Goal: Find specific page/section: Find specific page/section

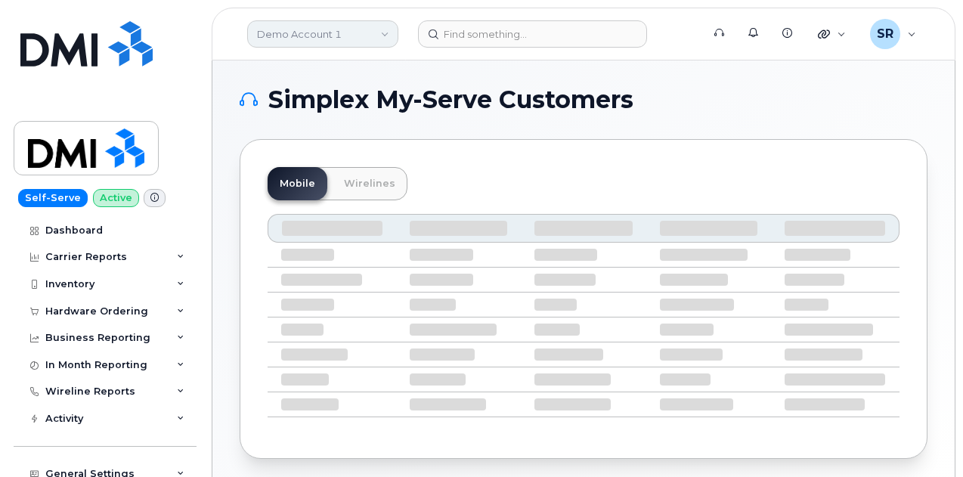
click at [365, 21] on link "Demo Account 1" at bounding box center [322, 33] width 151 height 27
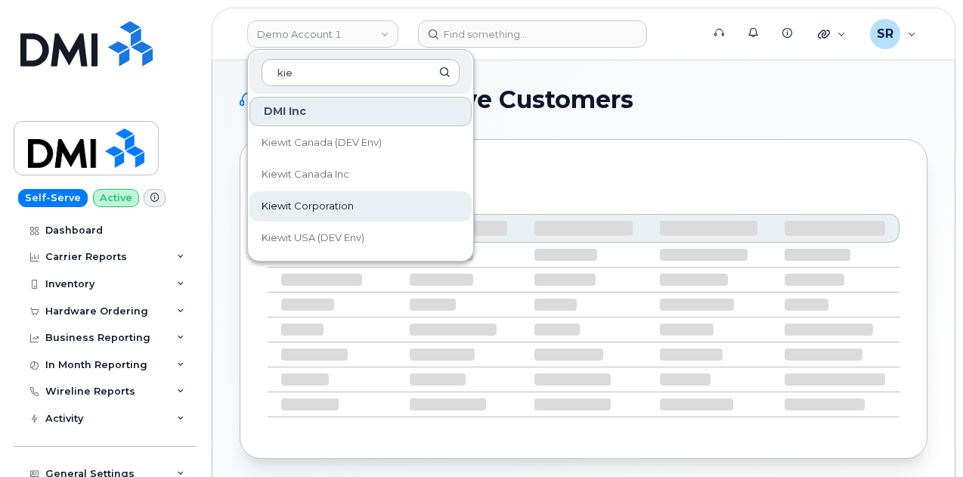
type input "kie"
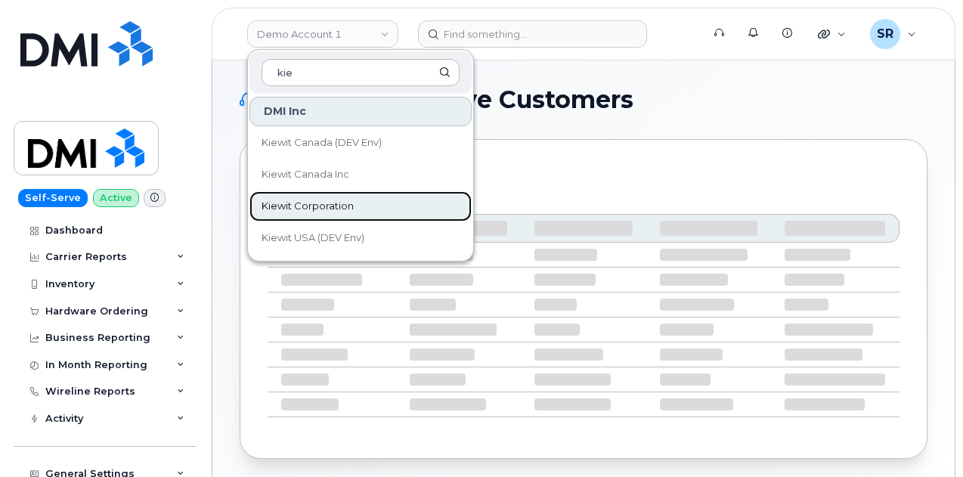
click at [319, 208] on span "Kiewit Corporation" at bounding box center [307, 206] width 92 height 15
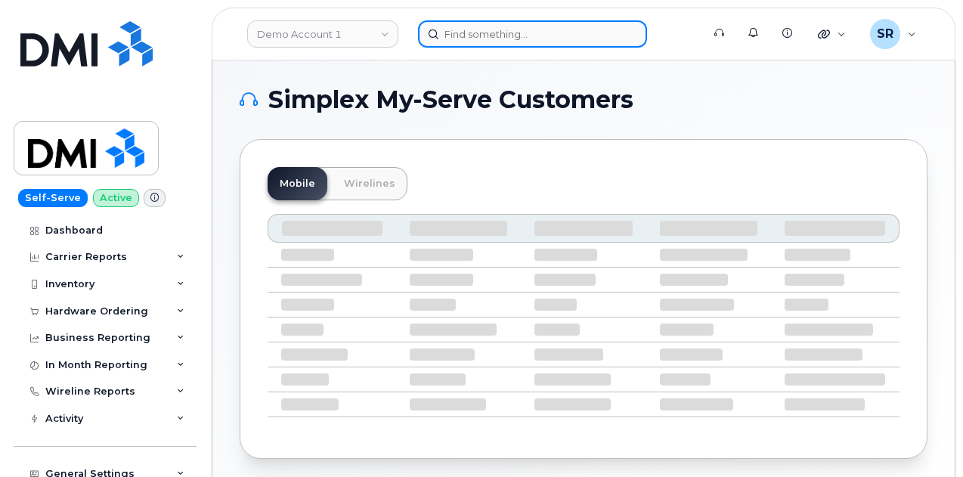
click at [486, 32] on input at bounding box center [532, 33] width 229 height 27
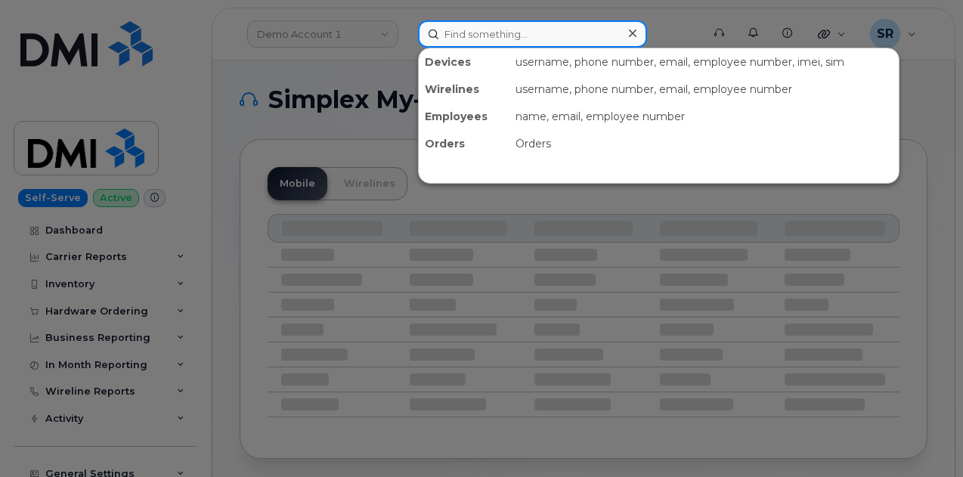
paste input "(402) 760 - 1305"
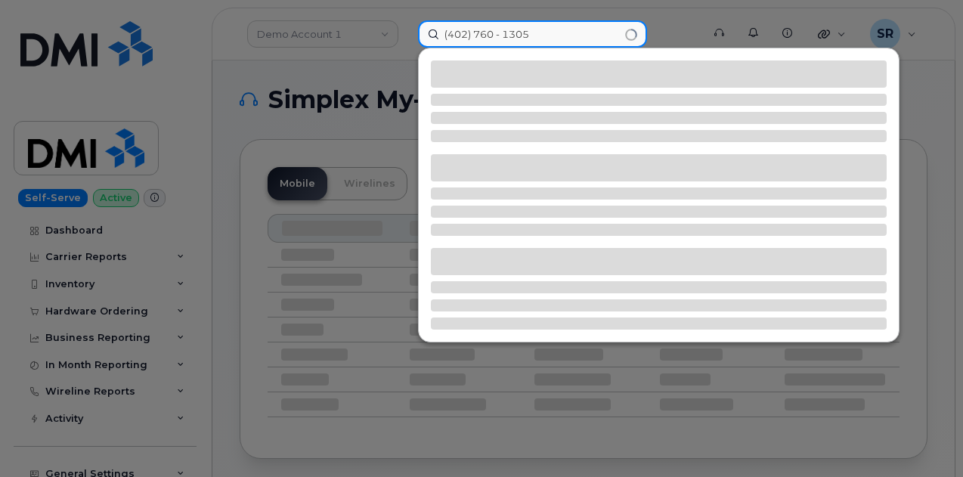
type input "(402) 760 - 1305"
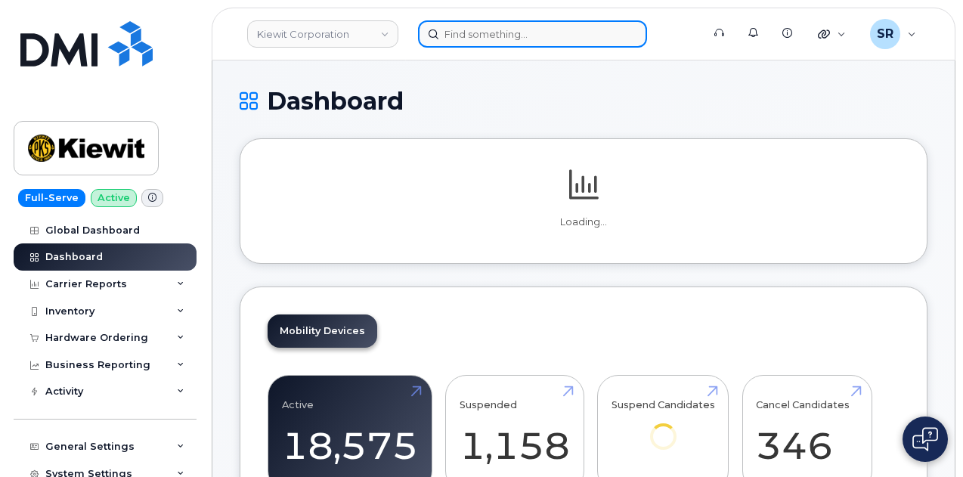
click at [511, 37] on input at bounding box center [532, 33] width 229 height 27
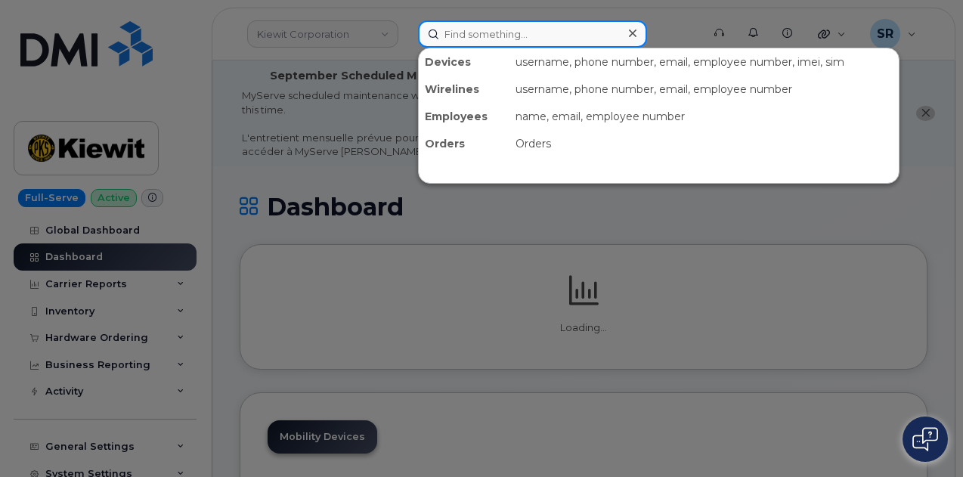
paste input "(402) 760 - 1305"
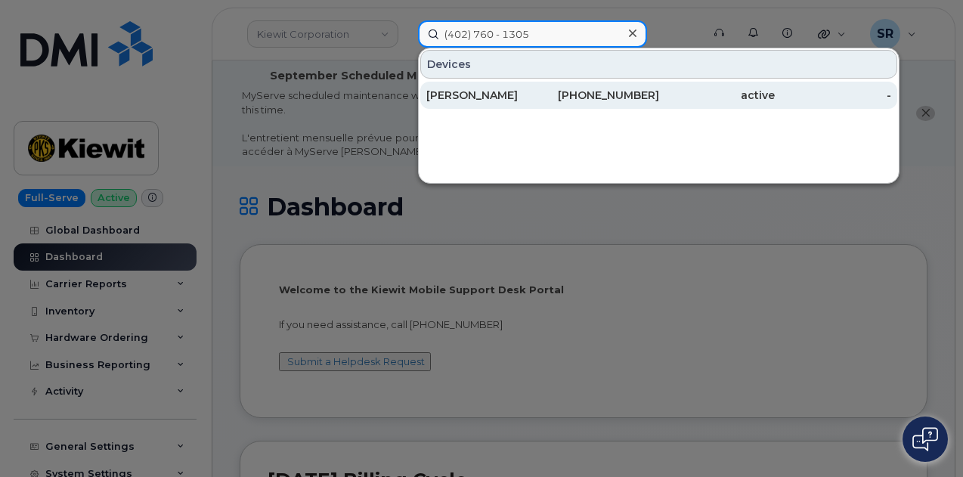
type input "(402) 760 - 1305"
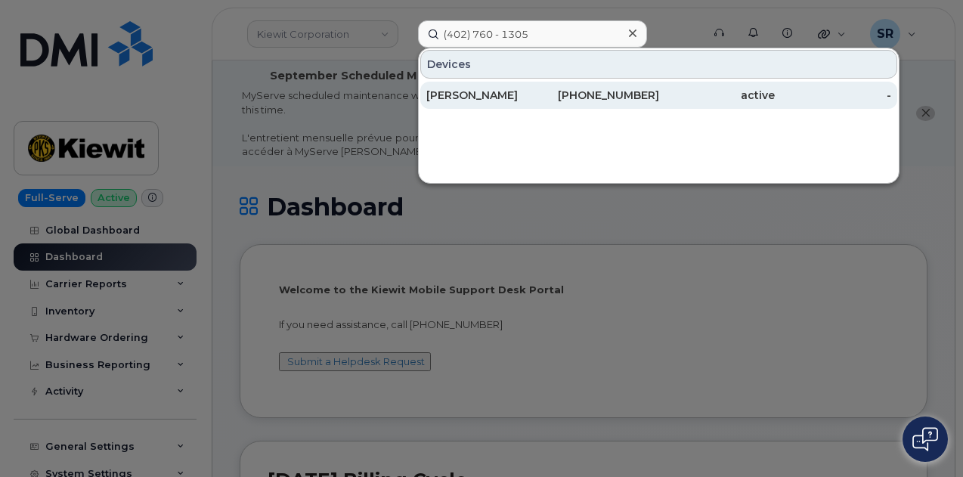
click at [509, 94] on div "[PERSON_NAME]" at bounding box center [484, 95] width 116 height 15
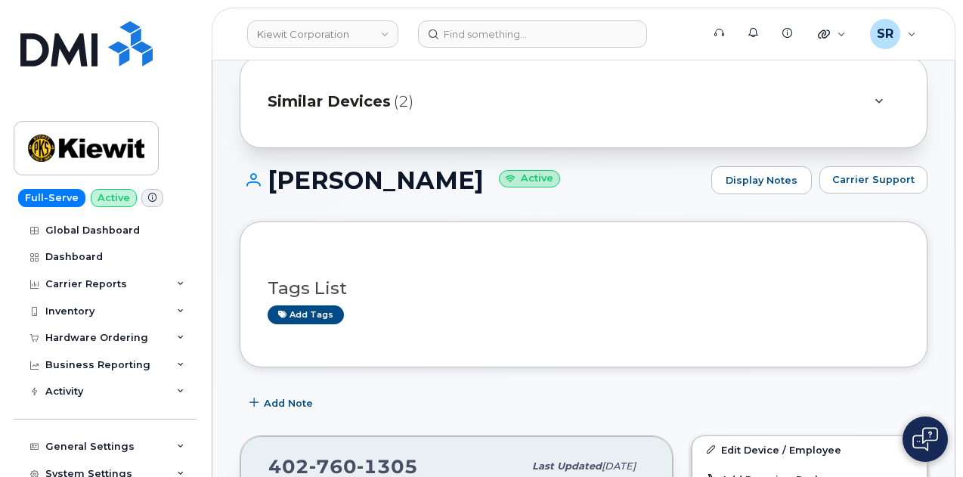
scroll to position [76, 0]
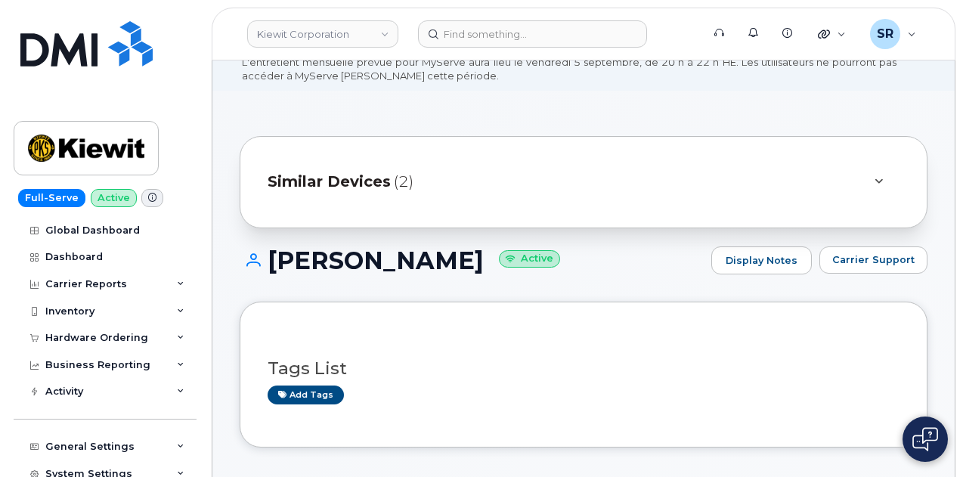
click at [428, 174] on div "Similar Devices (2)" at bounding box center [561, 182] width 589 height 36
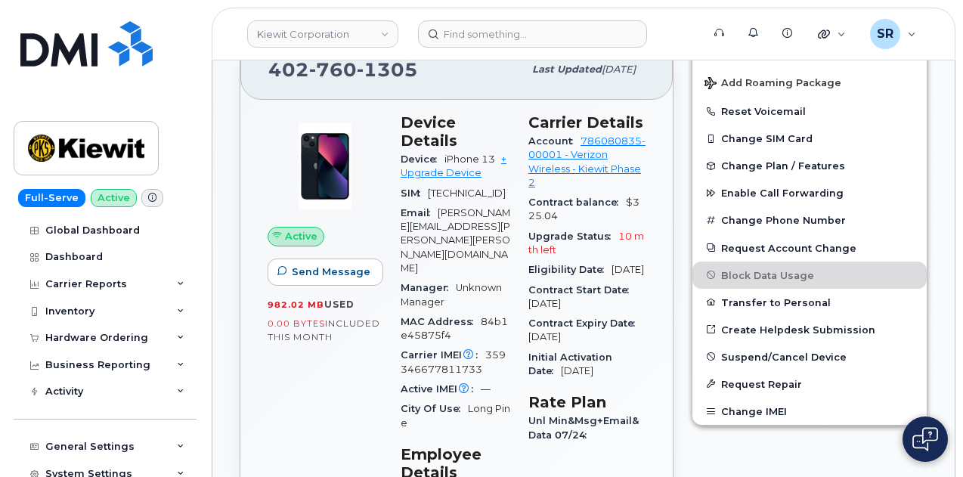
scroll to position [529, 0]
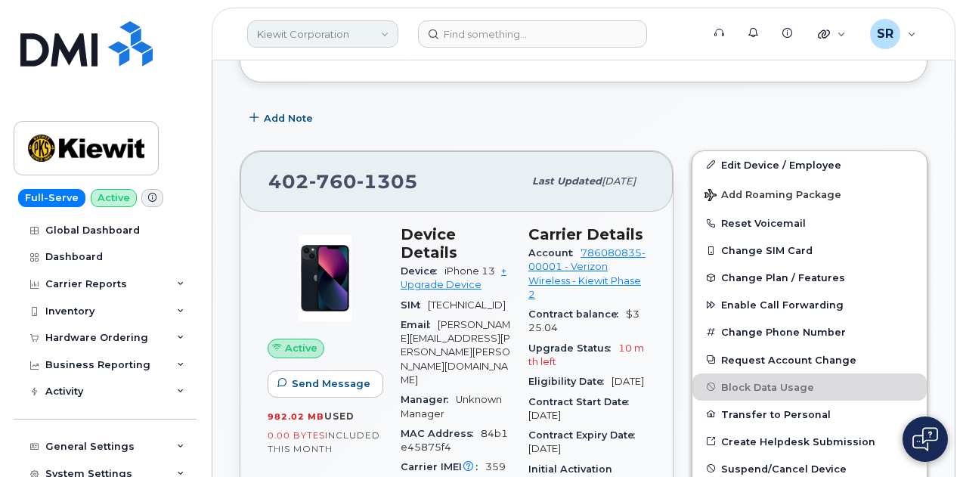
click at [297, 37] on link "Kiewit Corporation" at bounding box center [322, 33] width 151 height 27
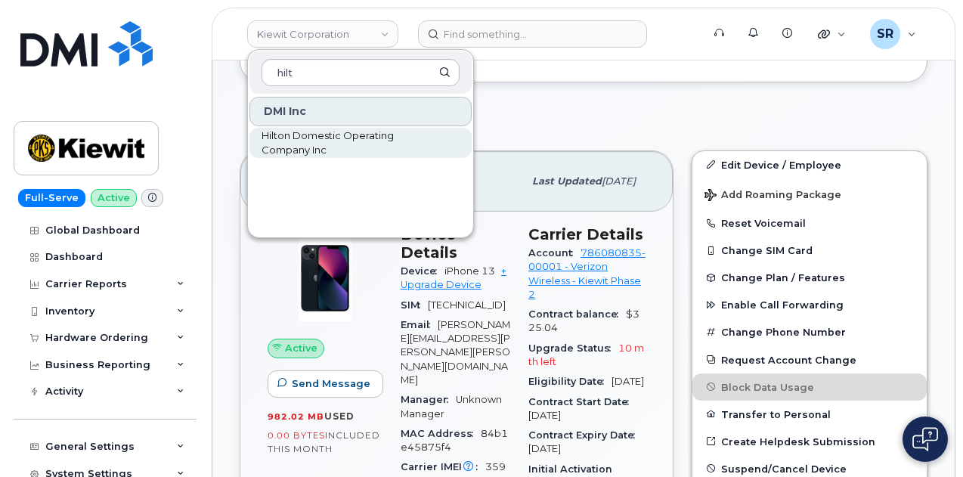
type input "hilt"
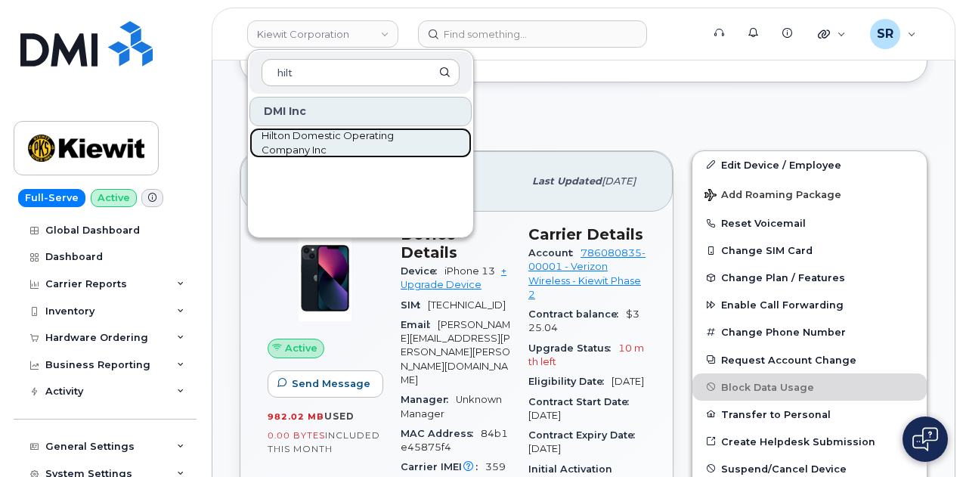
click at [344, 140] on span "Hilton Domestic Operating Company Inc" at bounding box center [348, 142] width 174 height 29
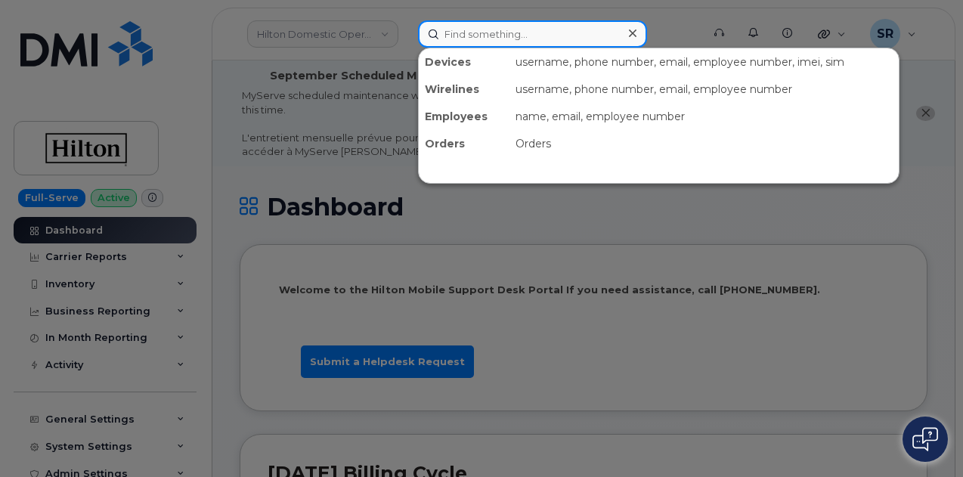
click at [485, 28] on input at bounding box center [532, 33] width 229 height 27
paste input "561-709-9303"
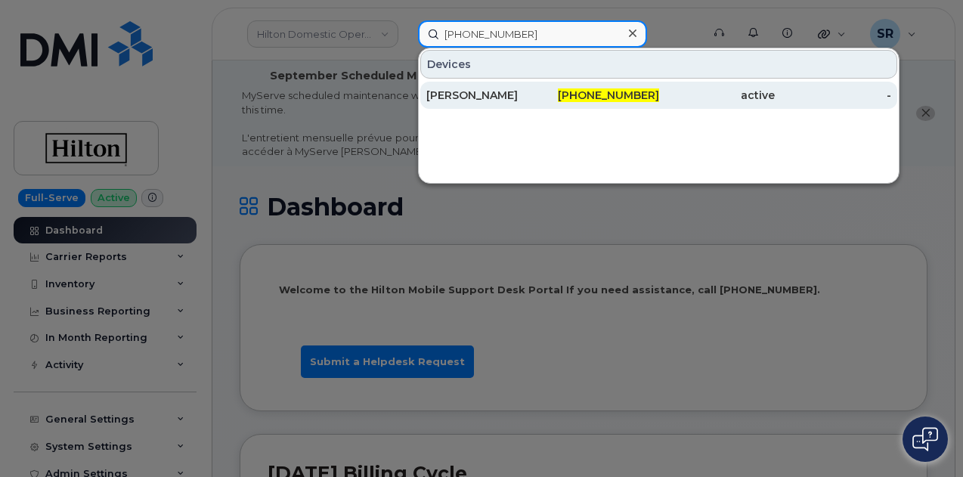
type input "561-709-9303"
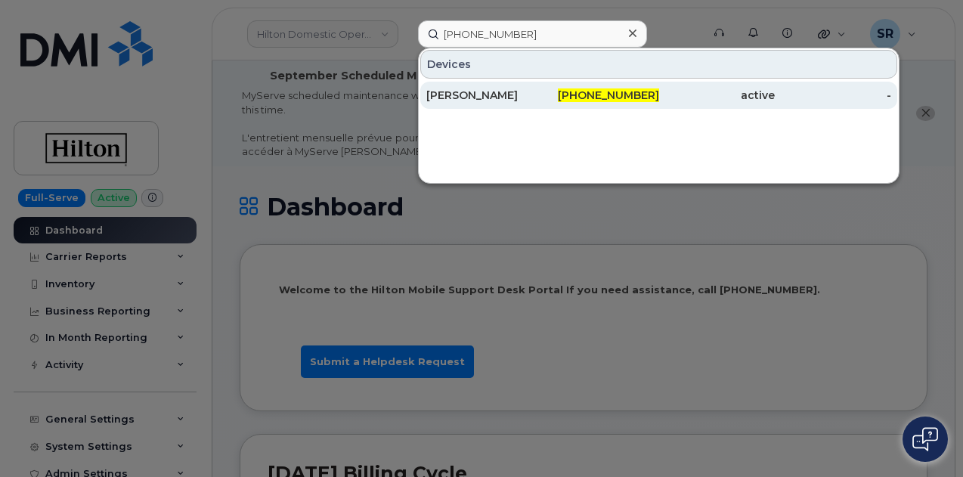
click at [515, 91] on div "Betsy Moreno" at bounding box center [484, 95] width 116 height 15
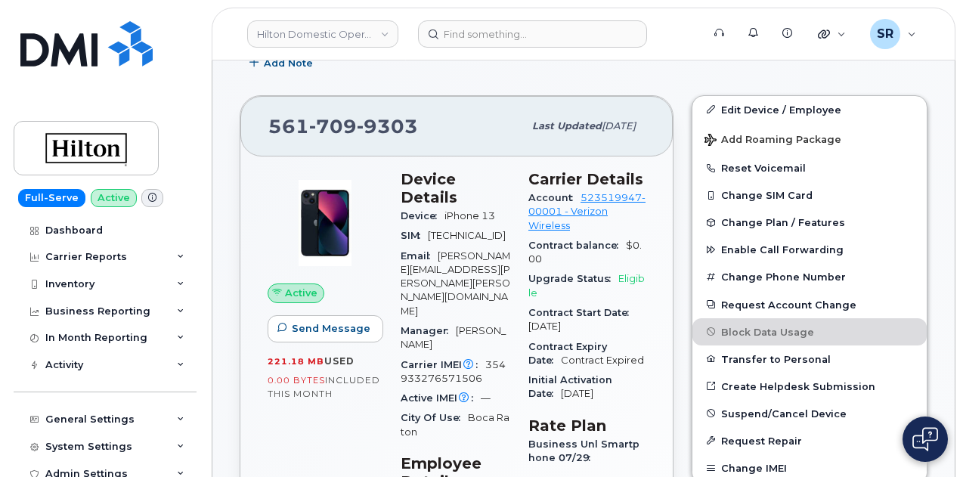
scroll to position [302, 0]
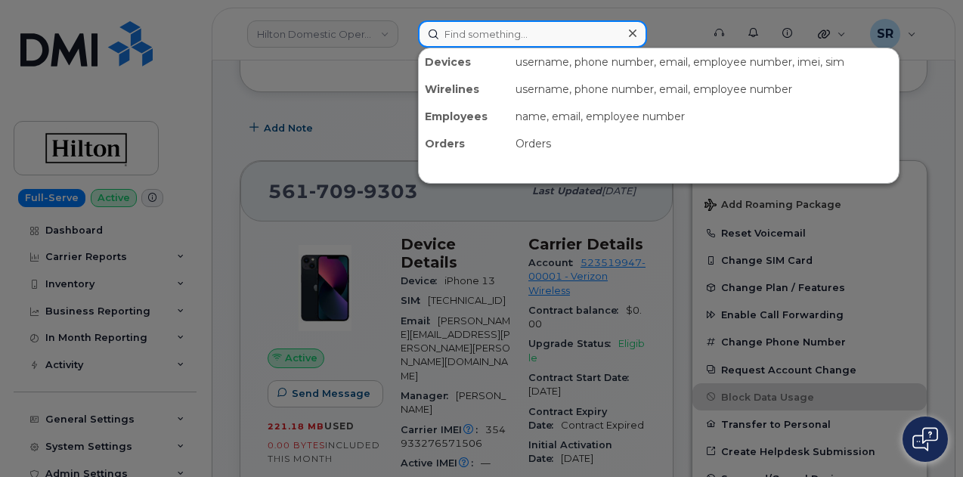
click at [539, 26] on input at bounding box center [532, 33] width 229 height 27
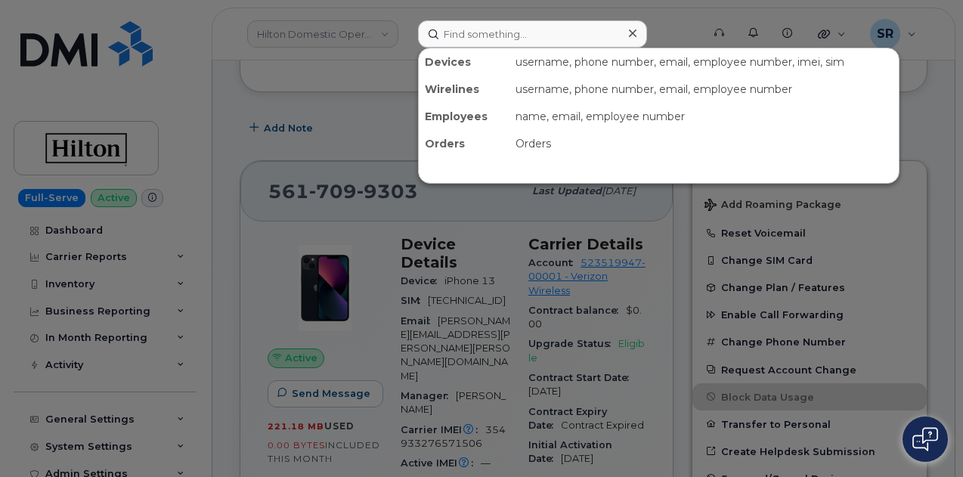
click at [367, 164] on div at bounding box center [481, 238] width 963 height 477
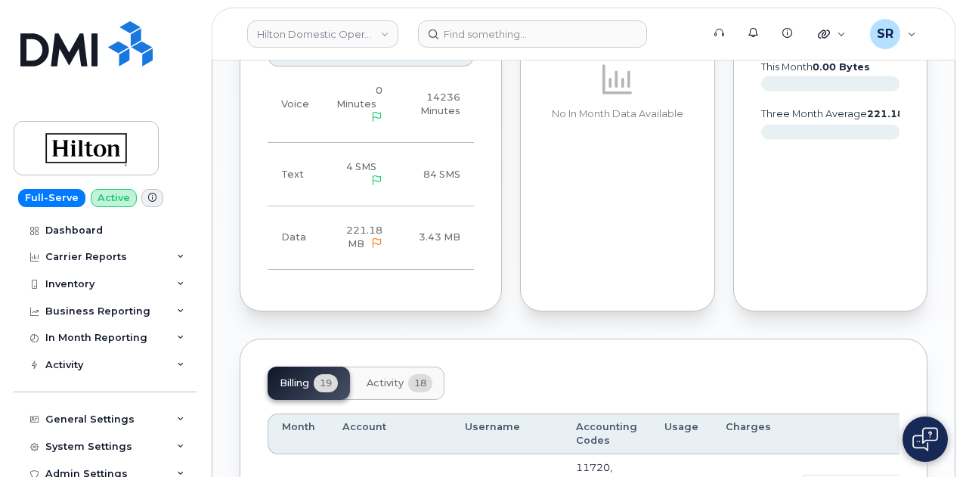
scroll to position [1360, 0]
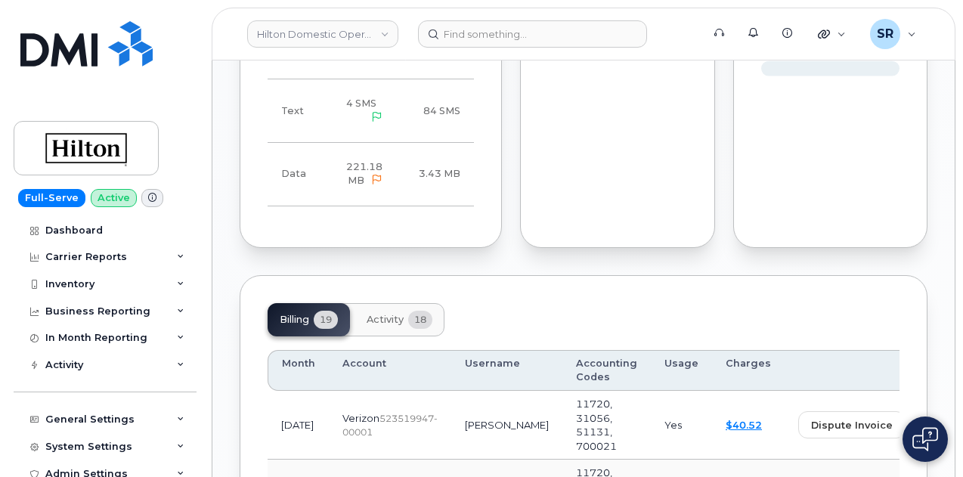
click at [395, 303] on button "Activity 18" at bounding box center [399, 319] width 90 height 33
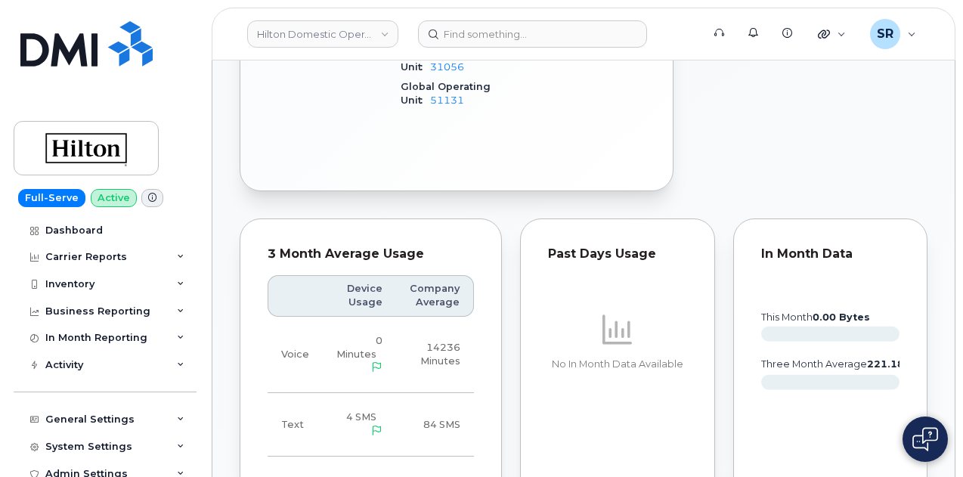
scroll to position [1133, 0]
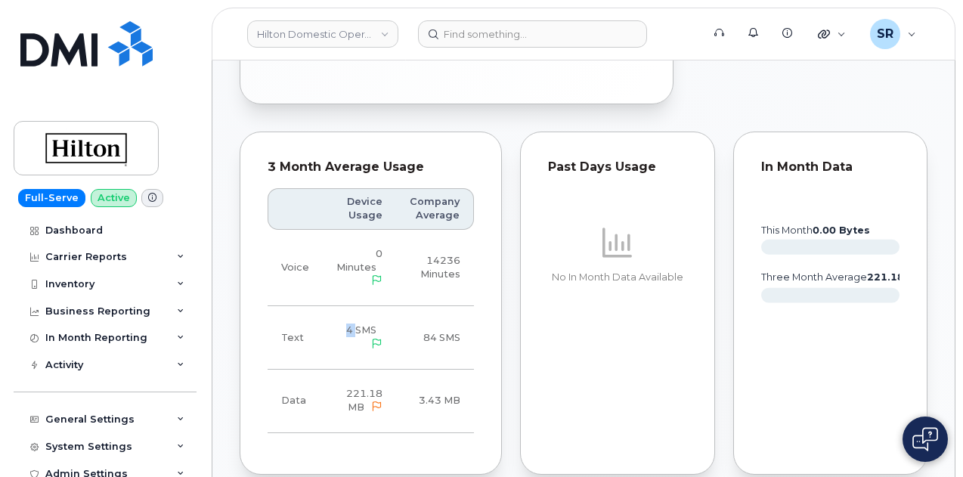
drag, startPoint x: 355, startPoint y: 268, endPoint x: 332, endPoint y: 271, distance: 22.9
click at [332, 306] on td "4 SMS" at bounding box center [359, 337] width 73 height 63
click at [536, 335] on div "Past Days Usage No In Month Data Available" at bounding box center [617, 302] width 195 height 342
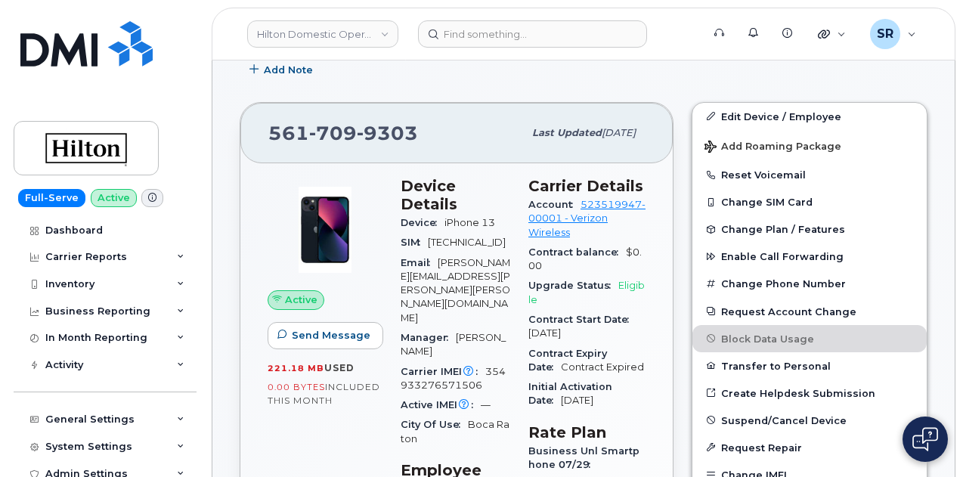
scroll to position [378, 0]
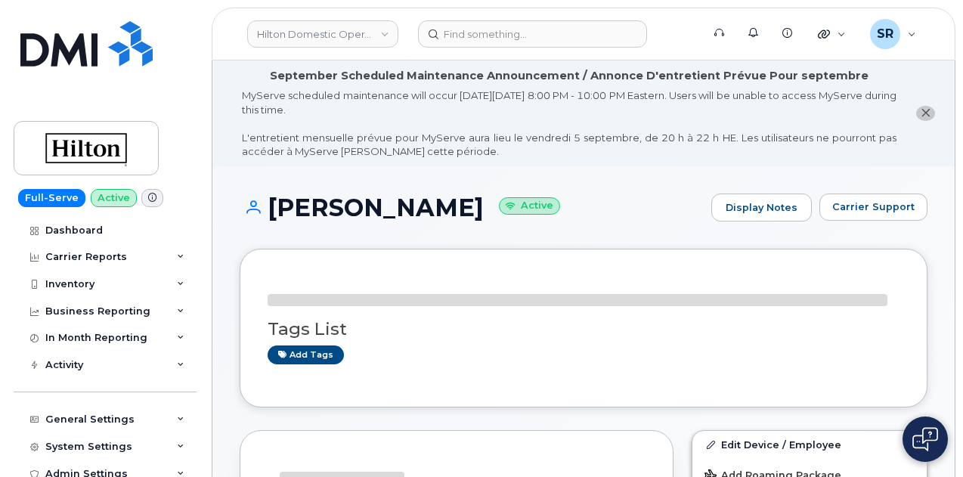
click at [580, 55] on header "Hilton Domestic Operating Company Inc Support Alerts Knowledge Base Quicklinks …" at bounding box center [583, 34] width 743 height 53
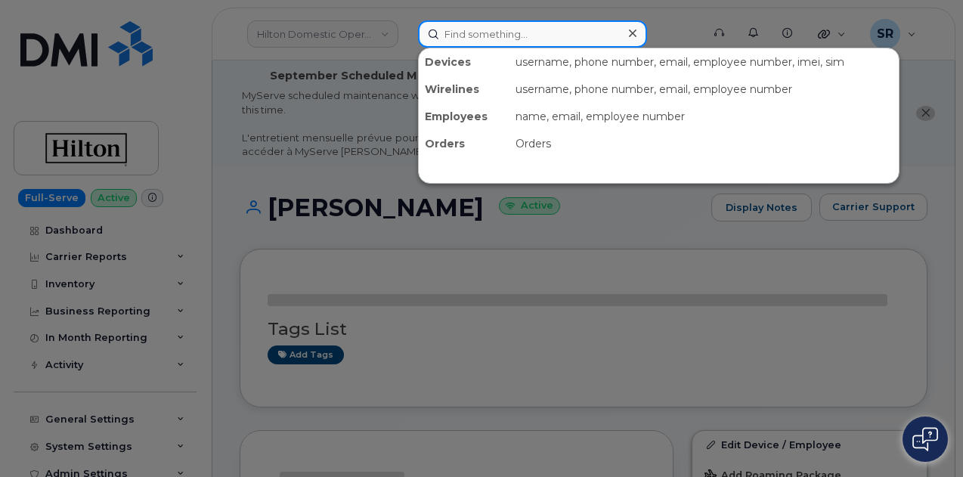
click at [570, 40] on input at bounding box center [532, 33] width 229 height 27
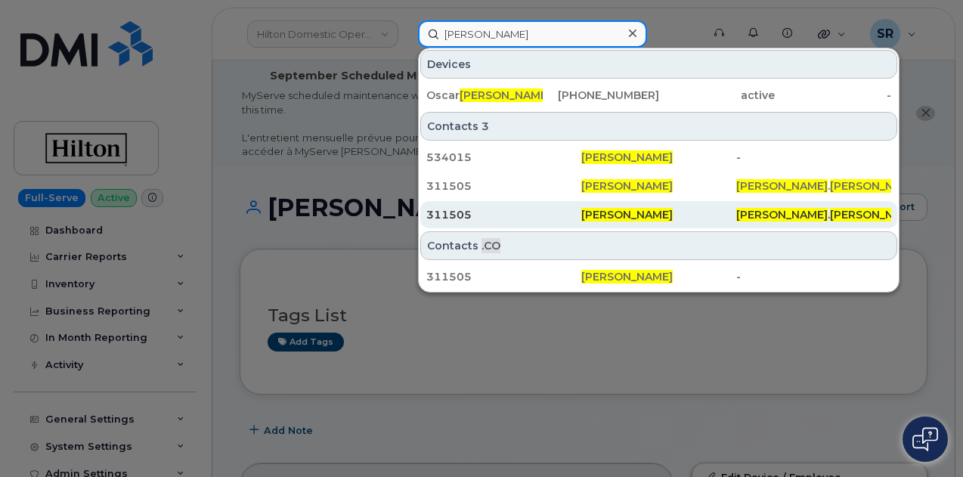
type input "[PERSON_NAME]"
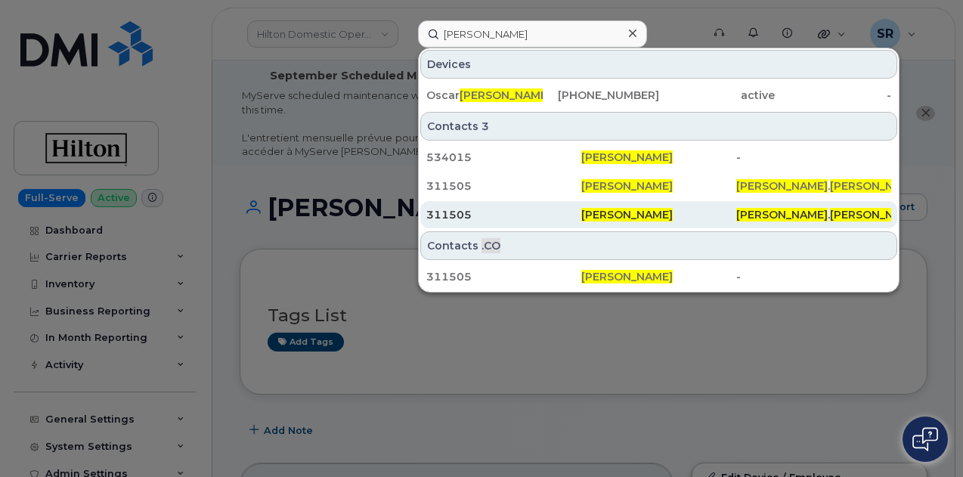
click at [683, 217] on div "[PERSON_NAME]" at bounding box center [658, 214] width 155 height 15
click at [630, 208] on span "[PERSON_NAME]" at bounding box center [626, 215] width 91 height 14
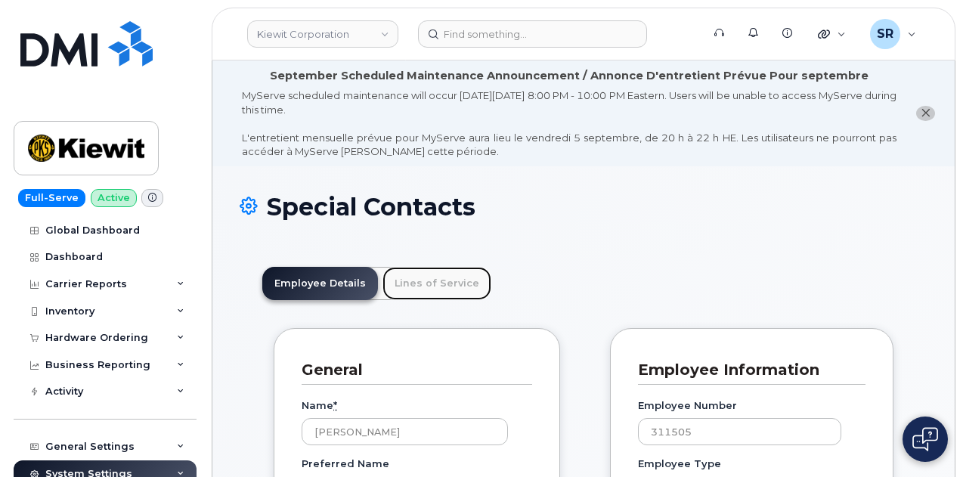
click at [433, 283] on link "Lines of Service" at bounding box center [436, 283] width 109 height 33
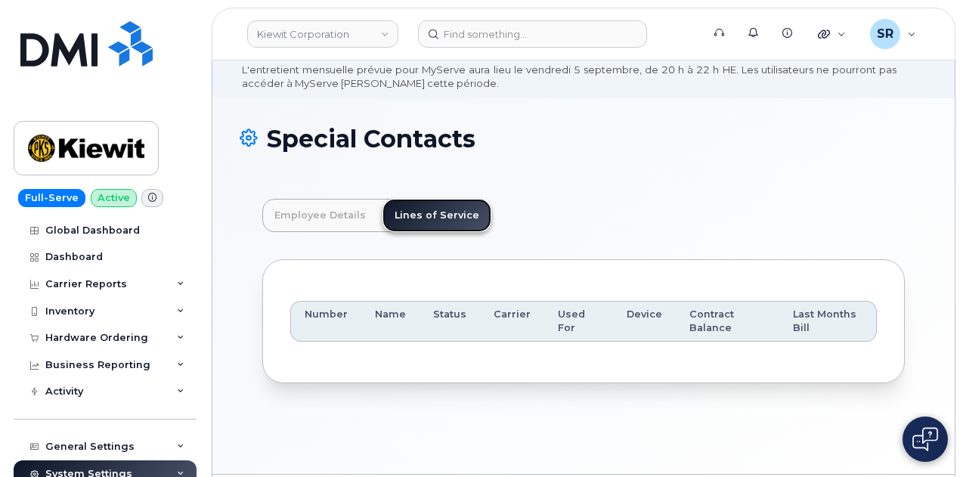
scroll to position [113, 0]
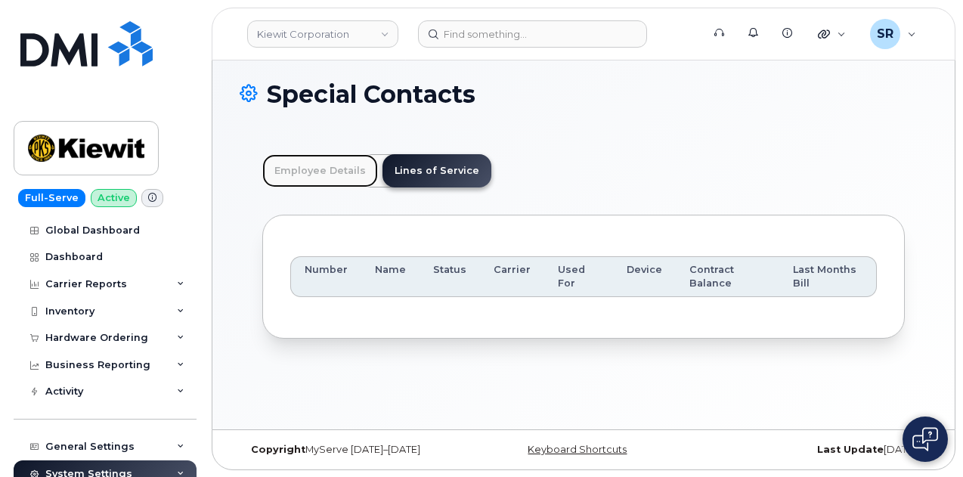
click at [292, 168] on link "Employee Details" at bounding box center [320, 170] width 116 height 33
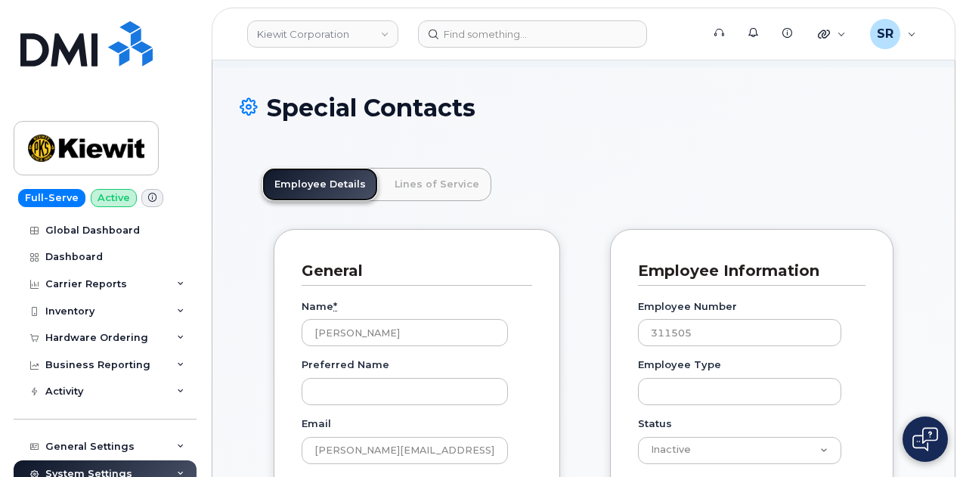
scroll to position [0, 0]
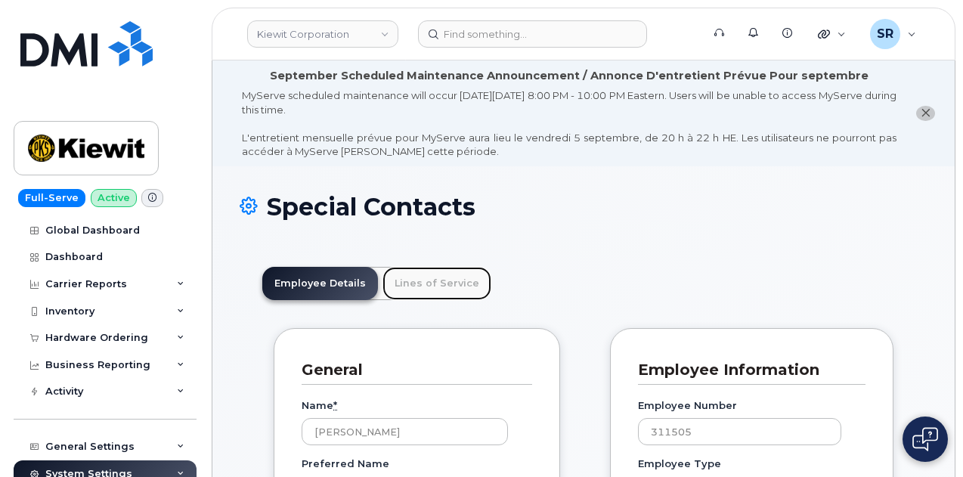
click at [437, 282] on link "Lines of Service" at bounding box center [436, 283] width 109 height 33
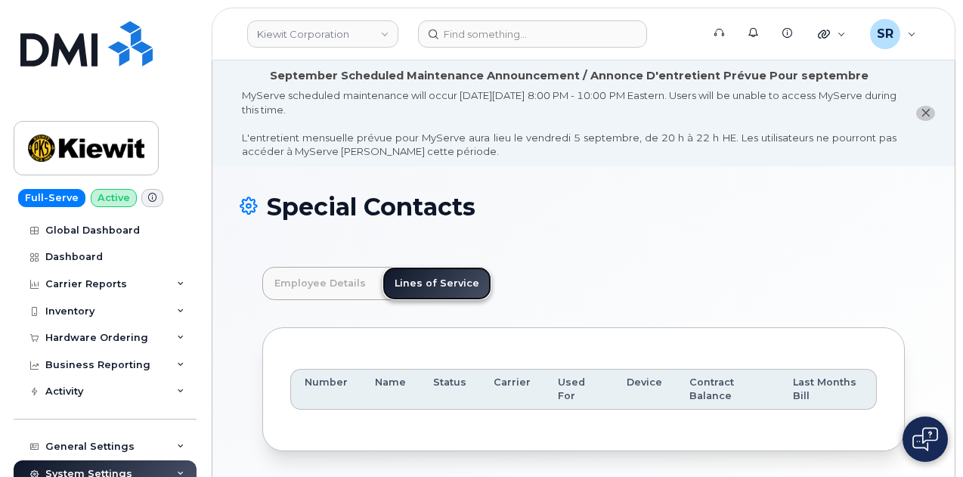
scroll to position [113, 0]
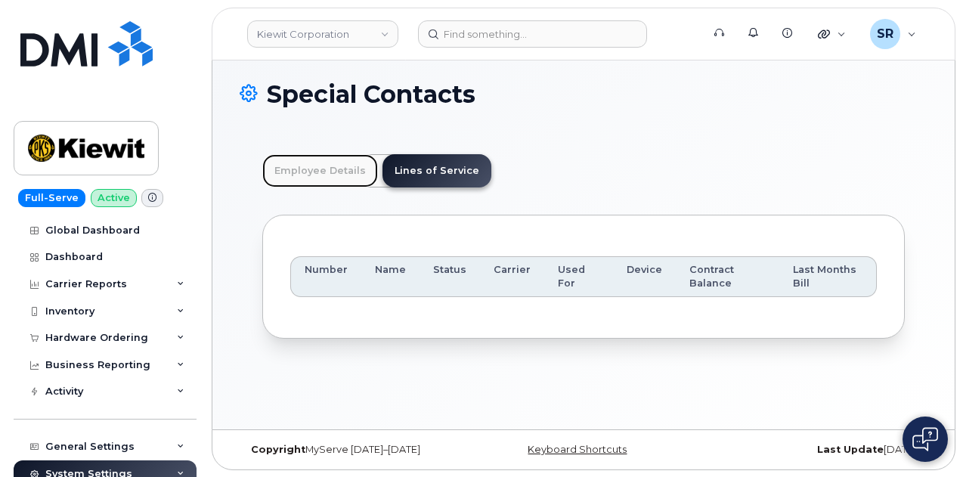
click at [295, 165] on link "Employee Details" at bounding box center [320, 170] width 116 height 33
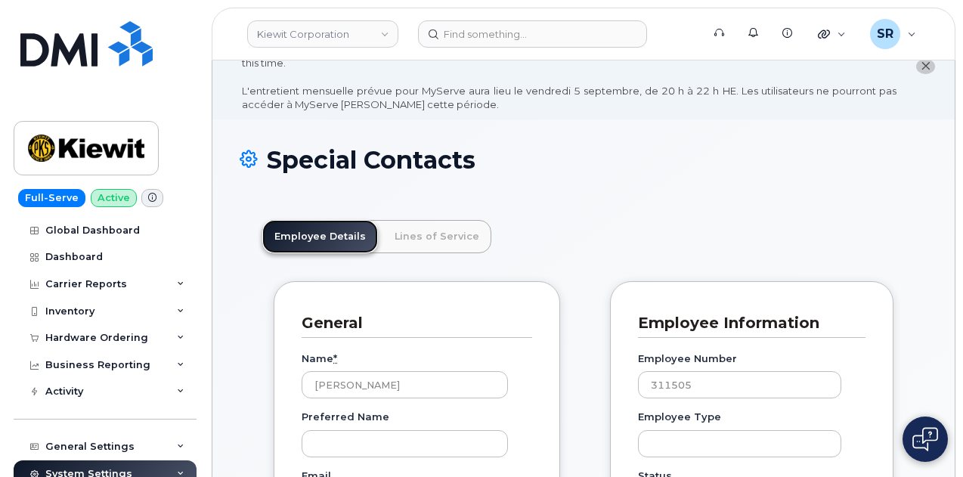
scroll to position [0, 0]
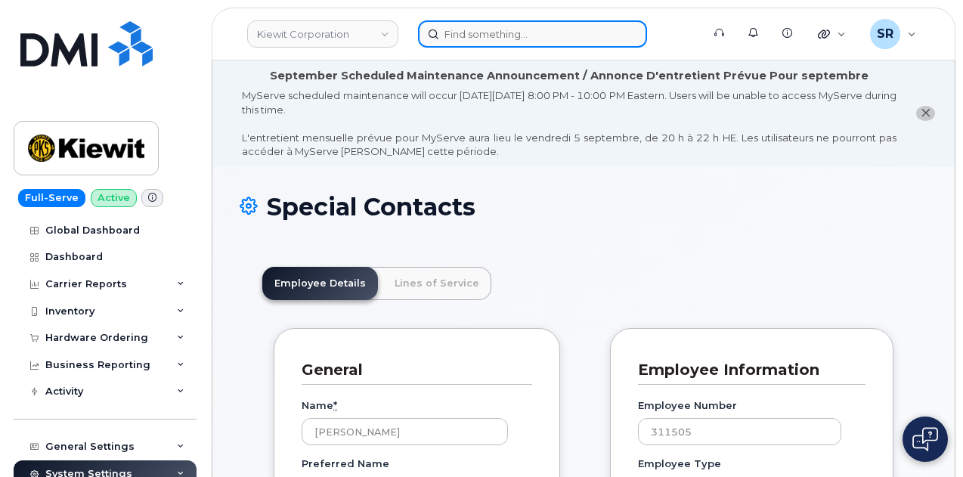
click at [551, 25] on input at bounding box center [532, 33] width 229 height 27
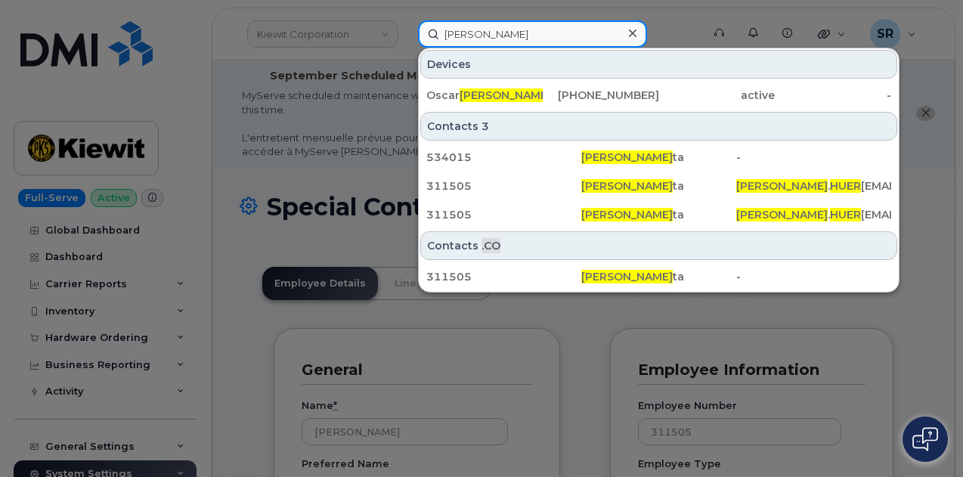
click at [579, 24] on input "Omar Huer" at bounding box center [532, 33] width 229 height 27
paste input "[PERSON_NAME][EMAIL_ADDRESS][PERSON_NAME][PERSON_NAME][DOMAIN_NAME]"
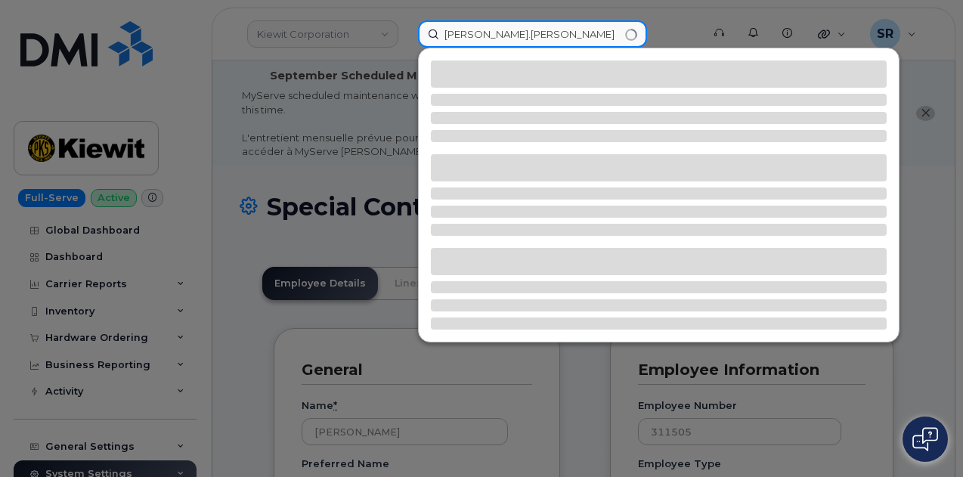
type input "[PERSON_NAME].[PERSON_NAME]"
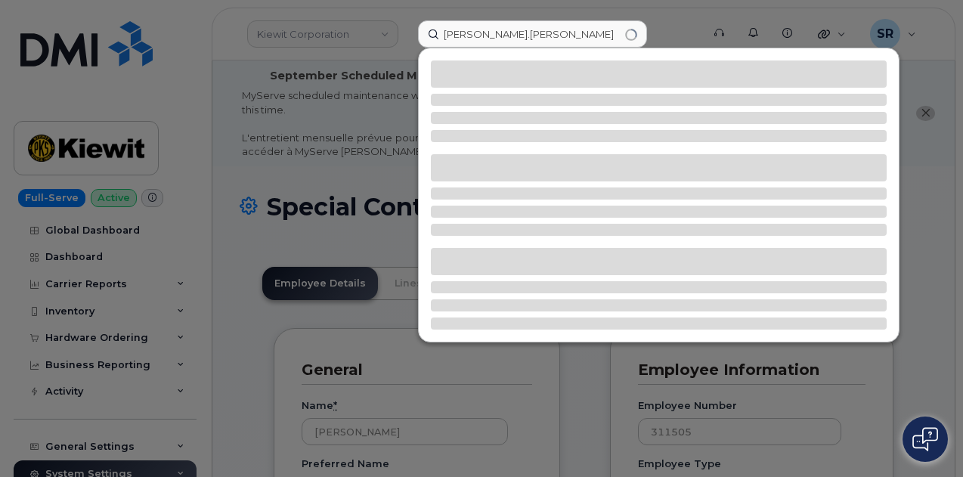
drag, startPoint x: 396, startPoint y: 46, endPoint x: 360, endPoint y: 40, distance: 36.8
click at [396, 46] on div at bounding box center [481, 238] width 963 height 477
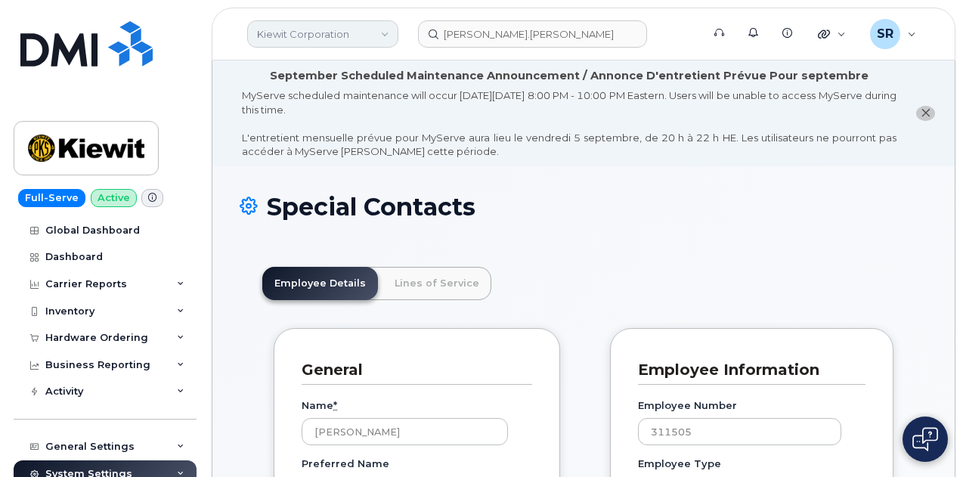
click at [358, 29] on link "Kiewit Corporation" at bounding box center [322, 33] width 151 height 27
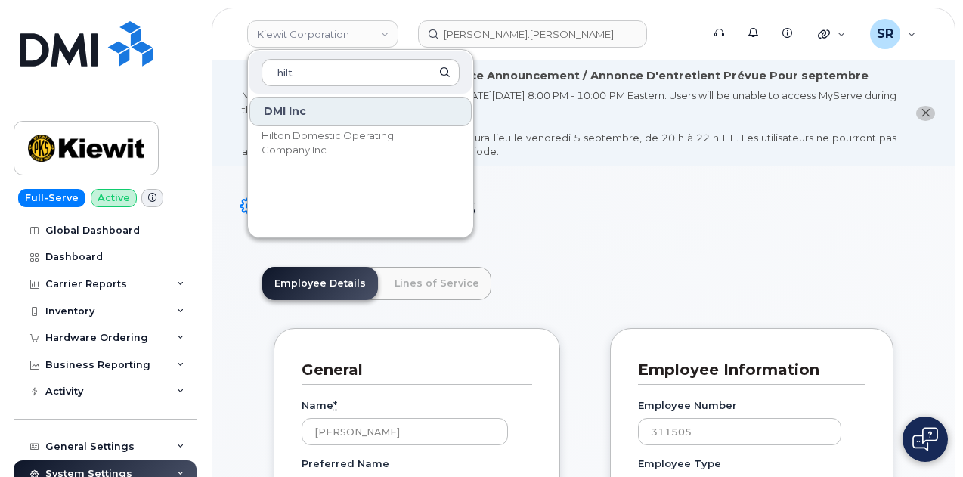
type input "hilt"
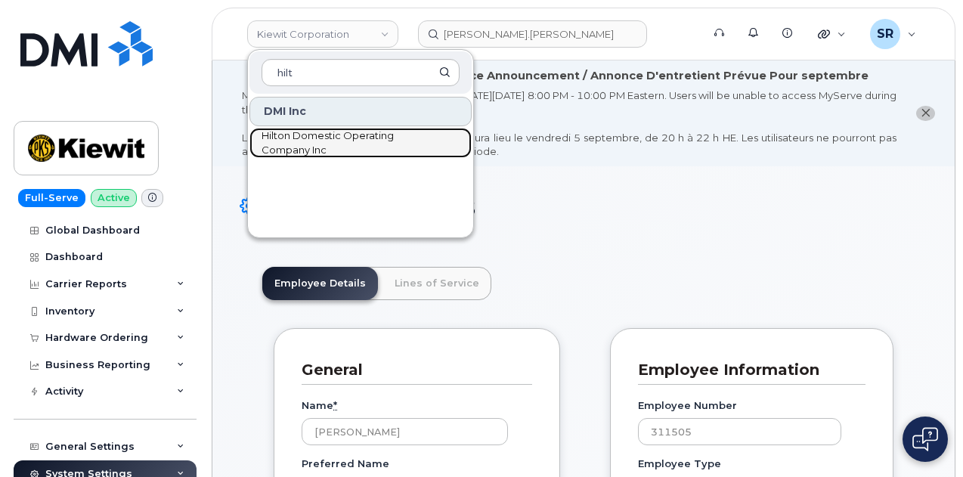
click at [359, 150] on span "Hilton Domestic Operating Company Inc" at bounding box center [348, 142] width 174 height 29
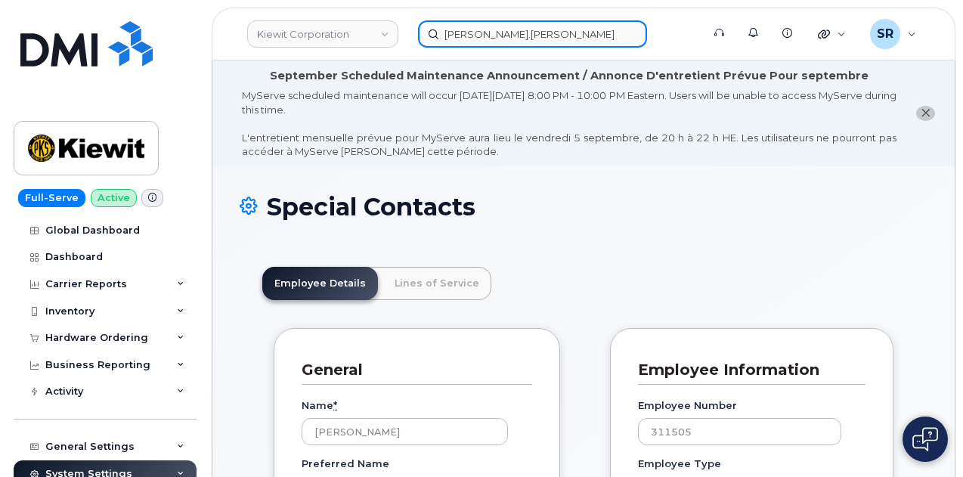
click at [556, 39] on input "[PERSON_NAME].[PERSON_NAME]" at bounding box center [532, 33] width 229 height 27
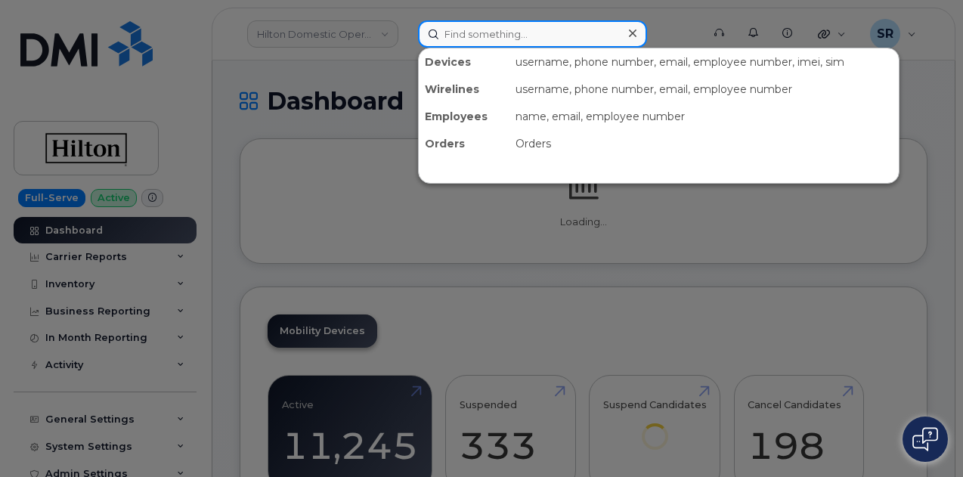
click at [552, 29] on input at bounding box center [532, 33] width 229 height 27
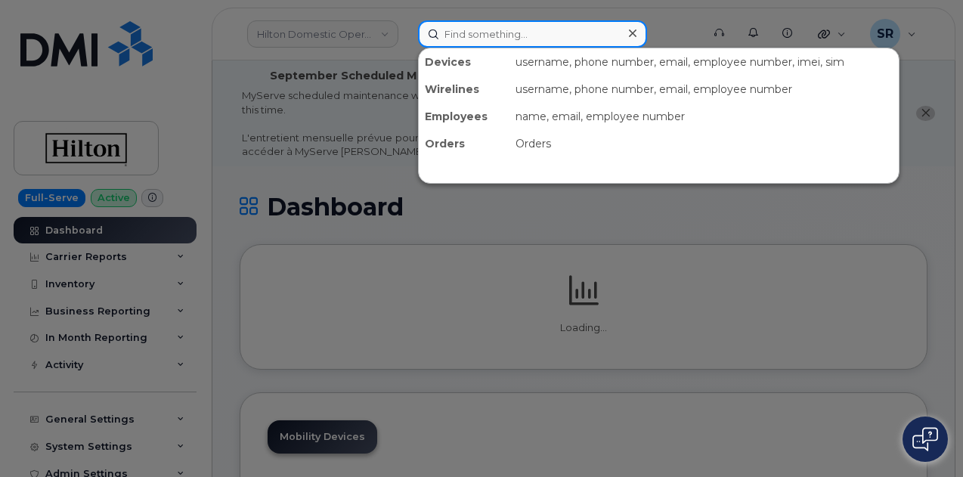
paste input "[PERSON_NAME][EMAIL_ADDRESS][PERSON_NAME][PERSON_NAME][DOMAIN_NAME]"
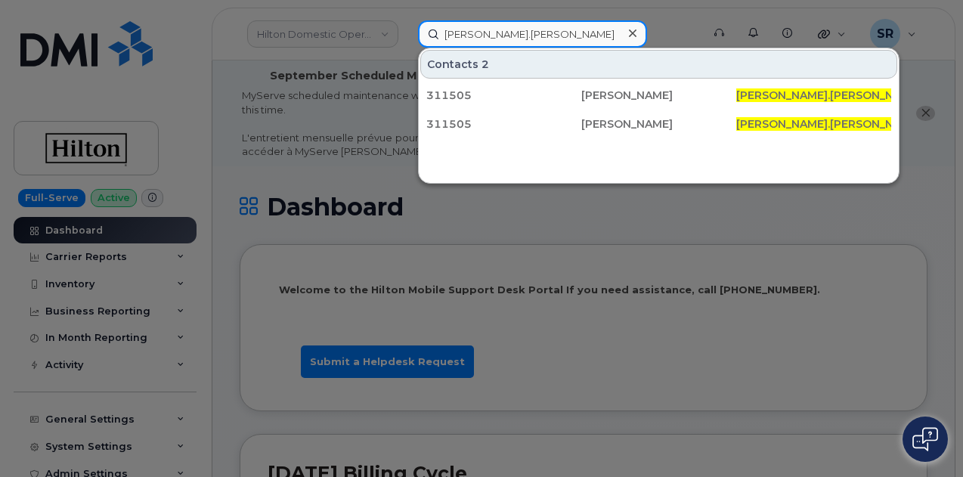
type input "[PERSON_NAME].[PERSON_NAME]"
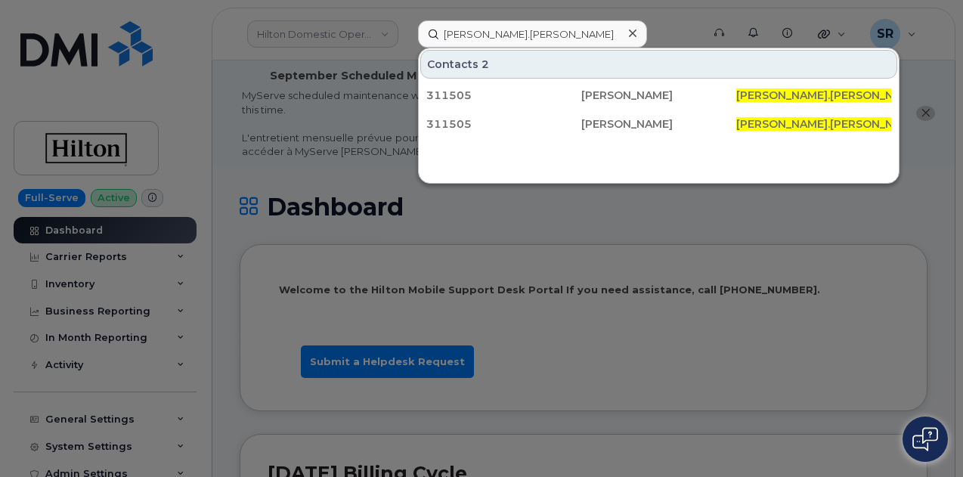
click at [629, 31] on icon at bounding box center [633, 33] width 8 height 12
